Goal: Information Seeking & Learning: Learn about a topic

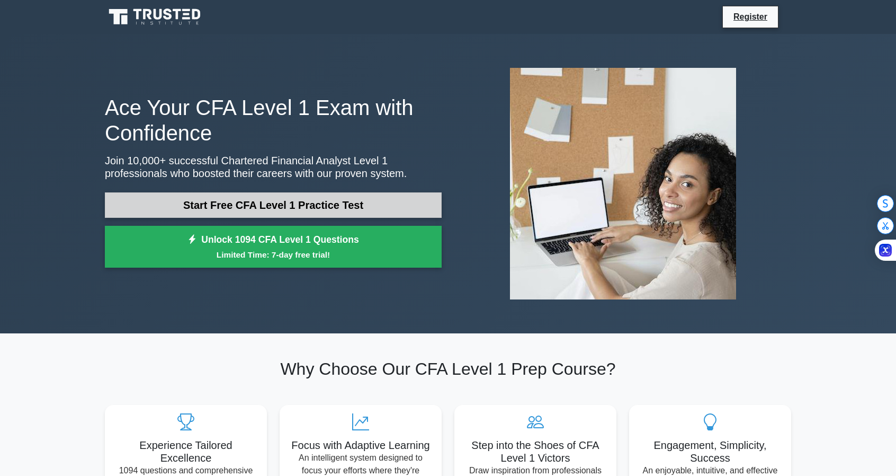
click at [164, 210] on link "Start Free CFA Level 1 Practice Test" at bounding box center [273, 204] width 337 height 25
click at [183, 202] on link "Start Free CFA Level 1 Practice Test" at bounding box center [273, 204] width 337 height 25
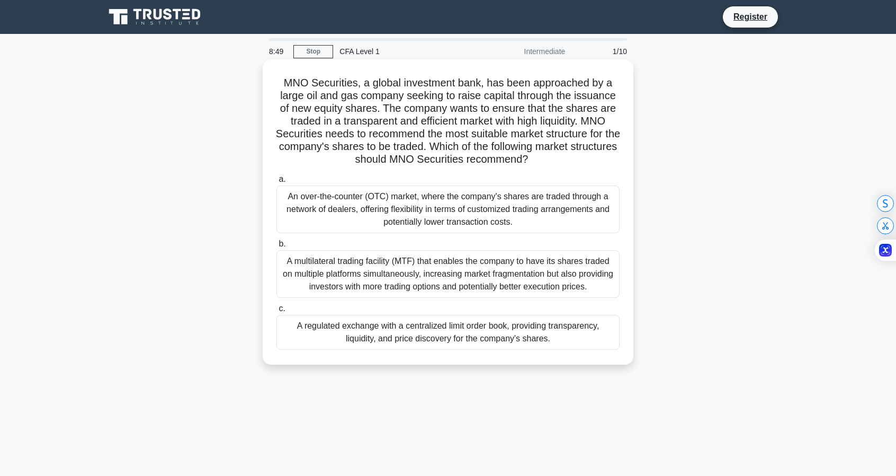
drag, startPoint x: 283, startPoint y: 81, endPoint x: 559, endPoint y: 158, distance: 287.1
click at [559, 158] on h5 "MNO Securities, a global investment bank, has been approached by a large oil an…" at bounding box center [447, 121] width 345 height 90
copy h5 "MNO Securities, a global investment bank, has been approached by a large oil an…"
click at [291, 197] on div "An over-the-counter (OTC) market, where the company's shares are traded through…" at bounding box center [448, 209] width 343 height 48
click at [277, 183] on input "a. An over-the-counter (OTC) market, where the company's shares are traded thro…" at bounding box center [277, 179] width 0 height 7
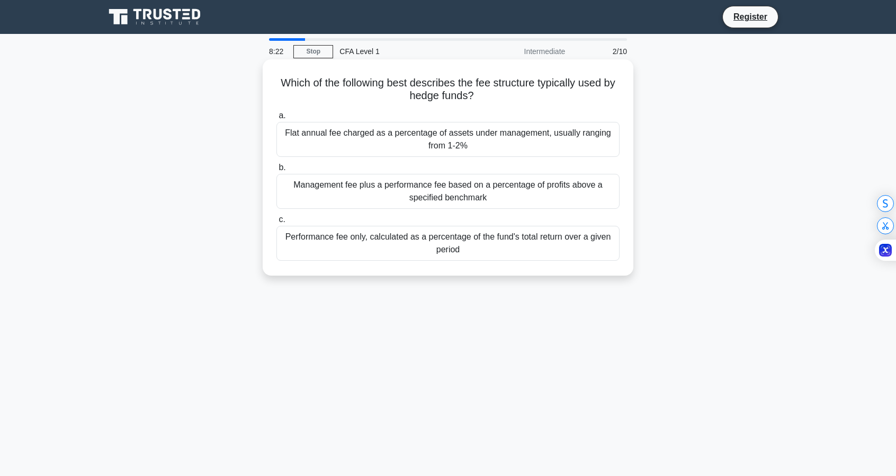
click at [304, 145] on div "Flat annual fee charged as a percentage of assets under management, usually ran…" at bounding box center [448, 139] width 343 height 35
click at [277, 119] on input "a. Flat annual fee charged as a percentage of assets under management, usually …" at bounding box center [277, 115] width 0 height 7
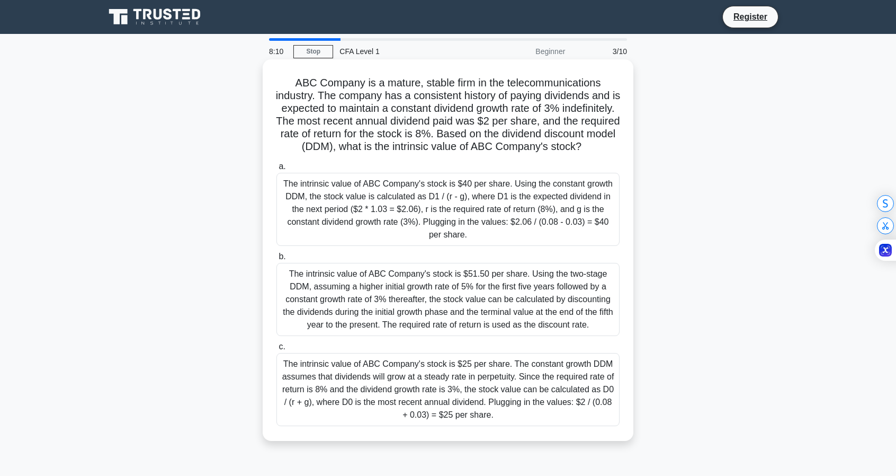
drag, startPoint x: 293, startPoint y: 83, endPoint x: 537, endPoint y: 426, distance: 421.7
click at [537, 426] on div "ABC Company is a mature, stable firm in the telecommunications industry. The co…" at bounding box center [448, 250] width 362 height 373
copy div "ABC Company is a mature, stable firm in the telecommunications industry. The co…"
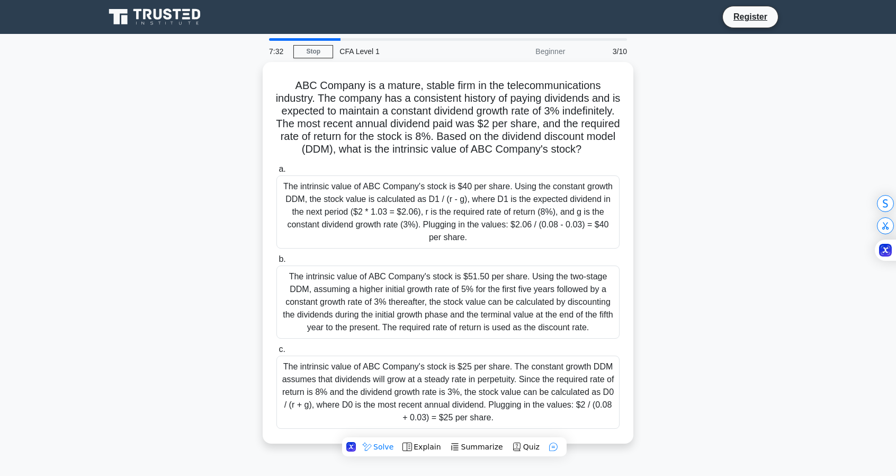
click at [199, 173] on div "ABC Company is a mature, stable firm in the telecommunications industry. The co…" at bounding box center [448, 259] width 699 height 394
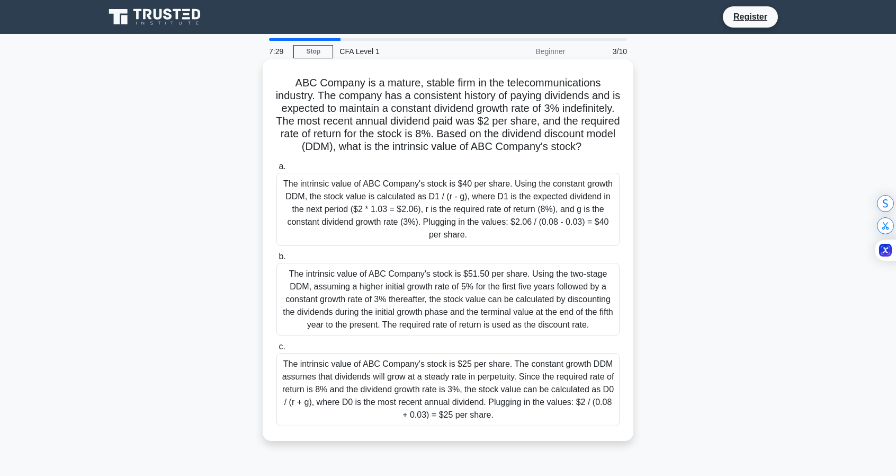
click at [323, 223] on div "The intrinsic value of ABC Company's stock is $40 per share. Using the constant…" at bounding box center [448, 209] width 343 height 73
click at [277, 170] on input "a. The intrinsic value of ABC Company's stock is $40 per share. Using the const…" at bounding box center [277, 166] width 0 height 7
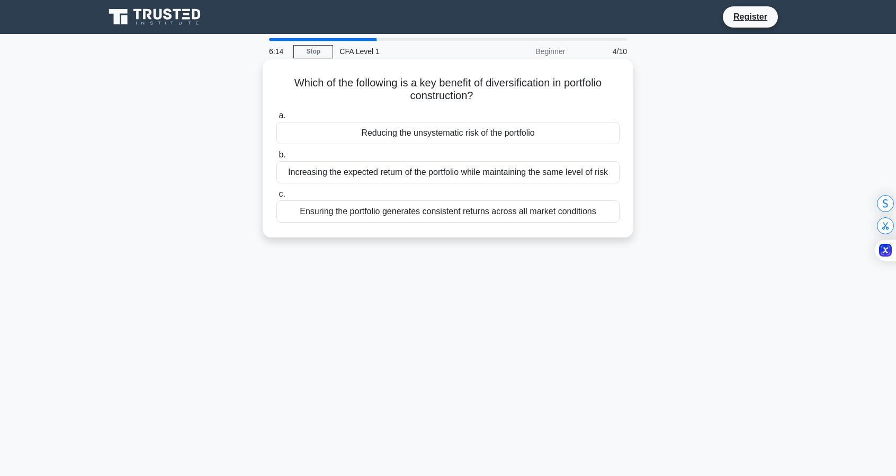
drag, startPoint x: 289, startPoint y: 79, endPoint x: 602, endPoint y: 211, distance: 339.7
click at [602, 211] on div "Which of the following is a key benefit of diversification in portfolio constru…" at bounding box center [448, 149] width 362 height 170
copy div "Which of the following is a key benefit of diversification in portfolio constru…"
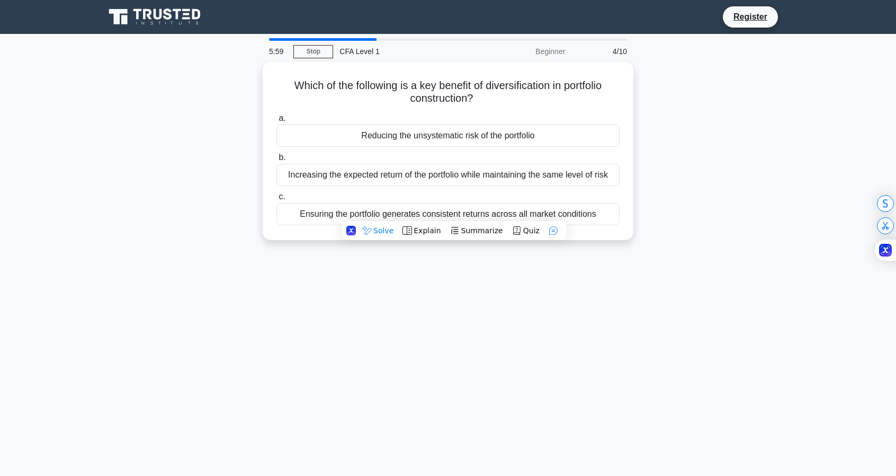
click at [279, 344] on div "5:59 Stop CFA Level 1 Beginner 4/10 Which of the following is a key benefit of …" at bounding box center [448, 303] width 699 height 530
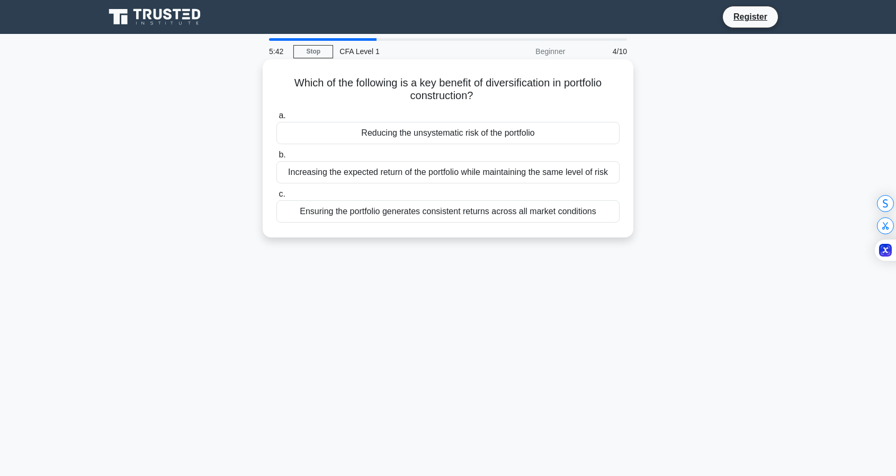
click at [366, 129] on div "Reducing the unsystematic risk of the portfolio" at bounding box center [448, 133] width 343 height 22
click at [277, 119] on input "a. Reducing the unsystematic risk of the portfolio" at bounding box center [277, 115] width 0 height 7
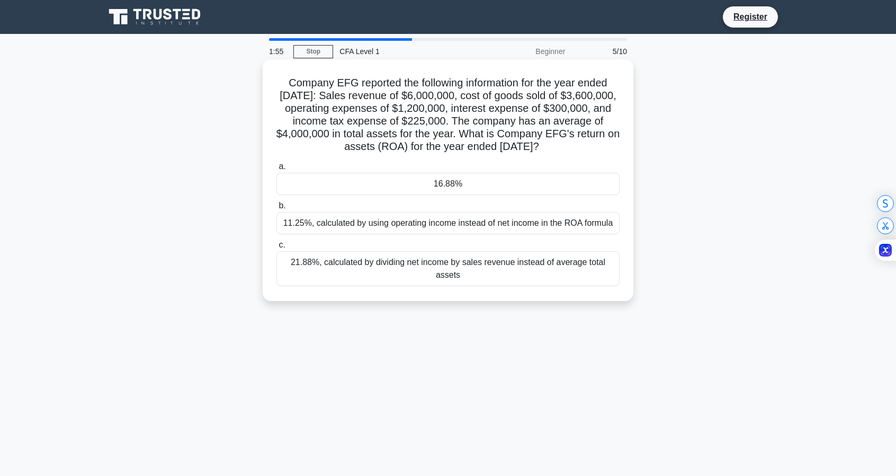
click at [458, 189] on div "16.88%" at bounding box center [448, 184] width 343 height 22
click at [277, 170] on input "a. 16.88%" at bounding box center [277, 166] width 0 height 7
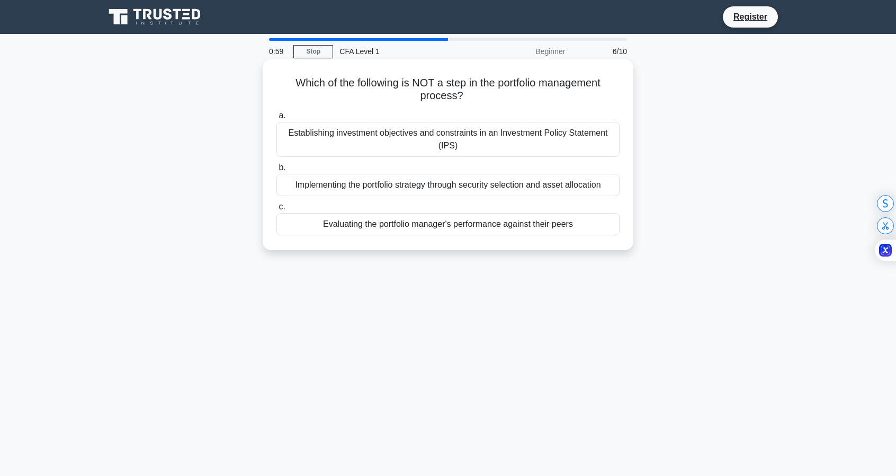
click at [470, 225] on div "Evaluating the portfolio manager's performance against their peers" at bounding box center [448, 224] width 343 height 22
click at [277, 210] on input "c. Evaluating the portfolio manager's performance against their peers" at bounding box center [277, 206] width 0 height 7
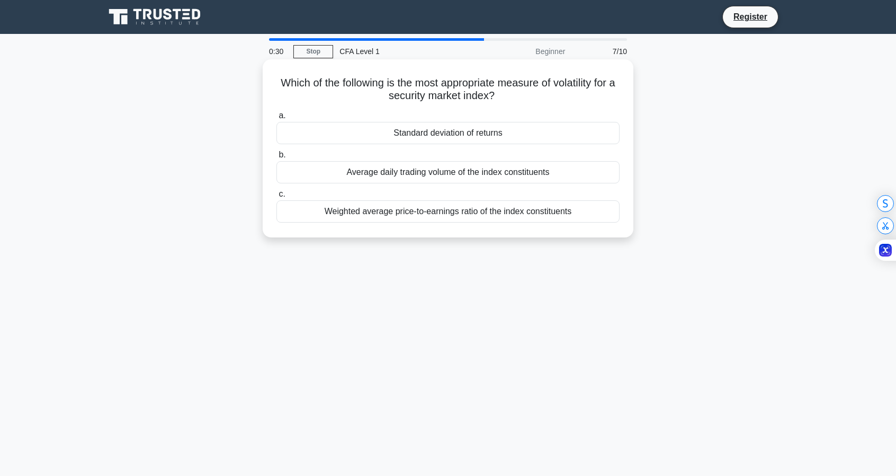
click at [350, 132] on div "Standard deviation of returns" at bounding box center [448, 133] width 343 height 22
click at [277, 119] on input "a. Standard deviation of returns" at bounding box center [277, 115] width 0 height 7
